Goal: Check status

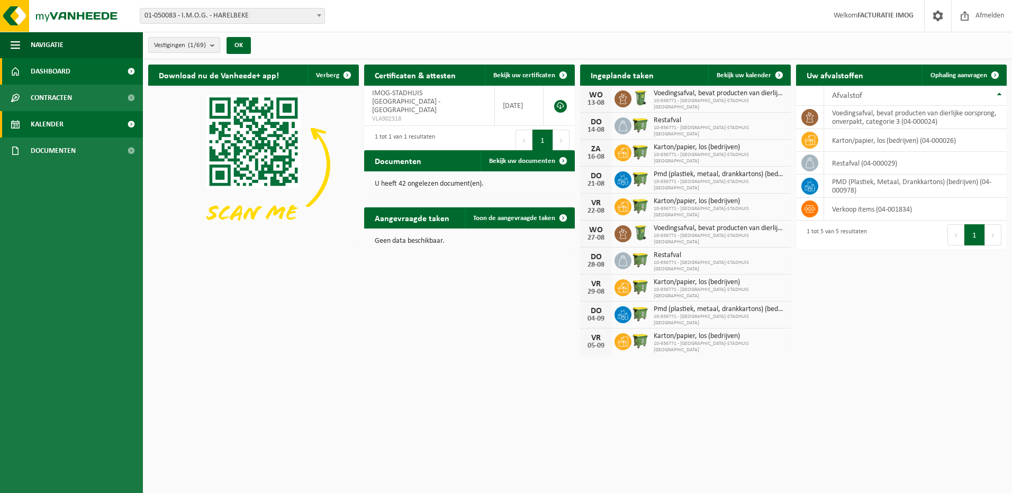
click at [93, 113] on link "Kalender" at bounding box center [71, 124] width 143 height 26
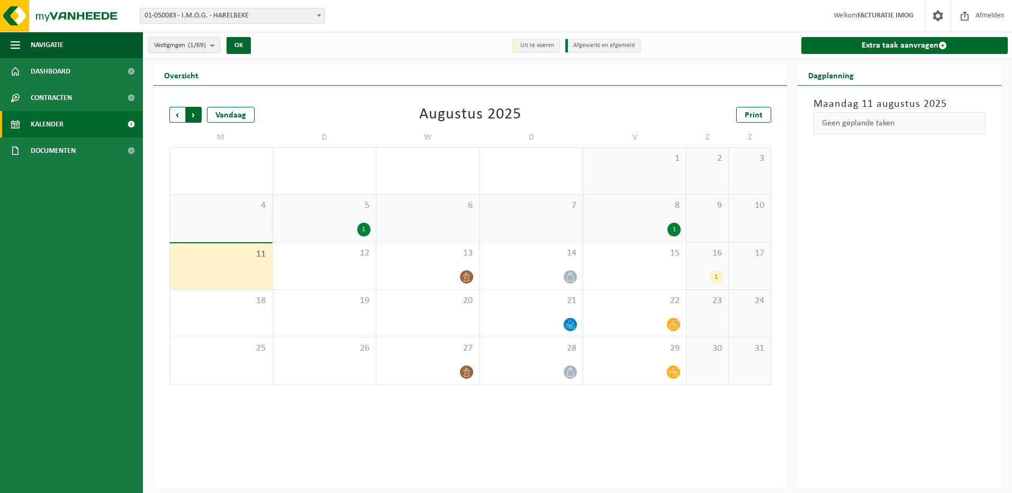
click at [177, 116] on span "Vorige" at bounding box center [177, 115] width 16 height 16
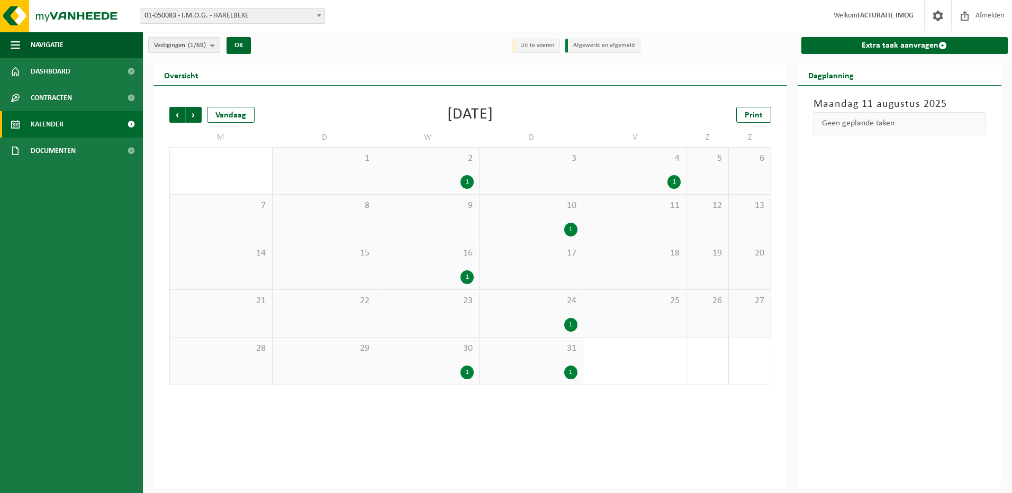
click at [545, 311] on div "24 1" at bounding box center [531, 313] width 103 height 47
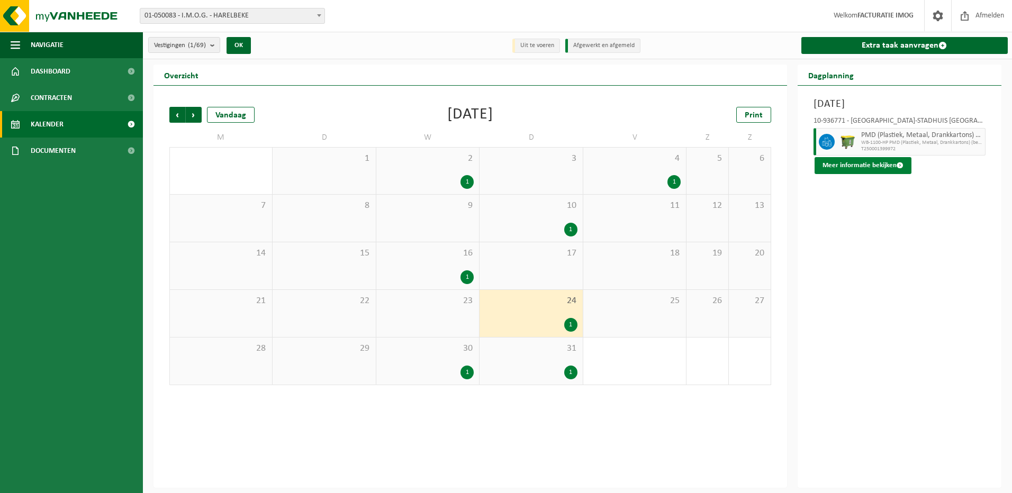
click at [889, 165] on button "Meer informatie bekijken" at bounding box center [863, 165] width 97 height 17
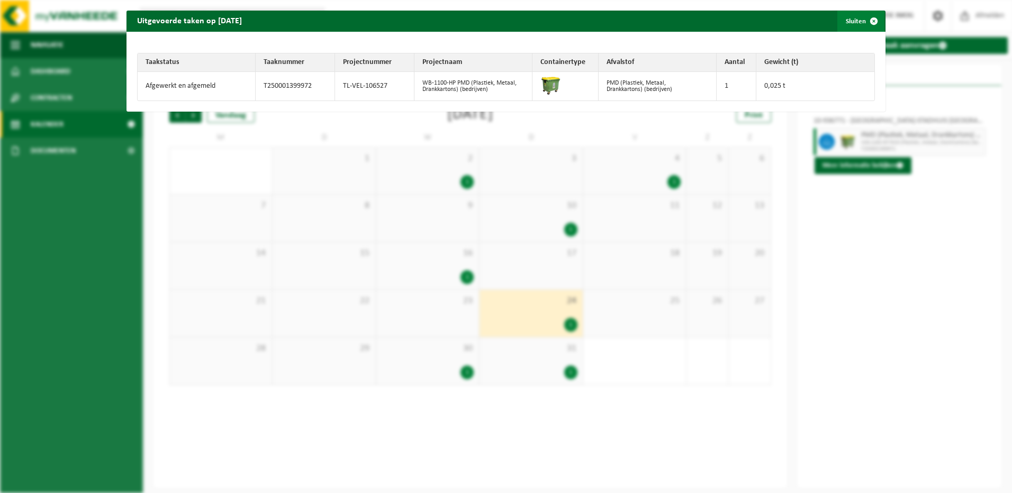
click at [863, 19] on span "button" at bounding box center [873, 21] width 21 height 21
